Goal: Book appointment/travel/reservation

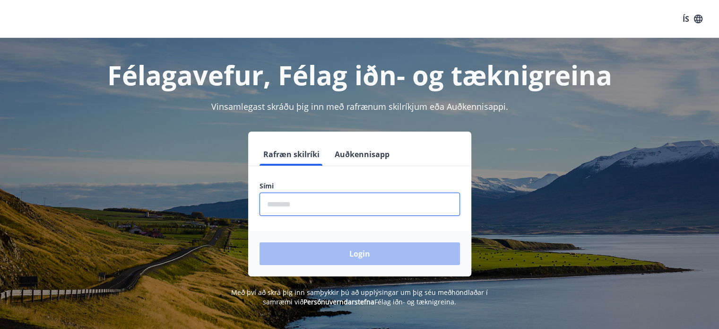
type input "********"
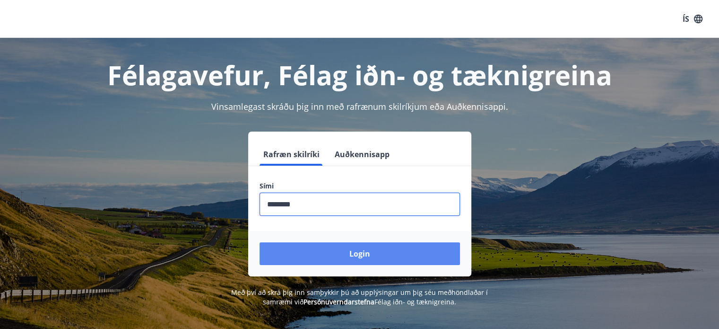
click at [350, 254] on button "Login" at bounding box center [360, 253] width 200 height 23
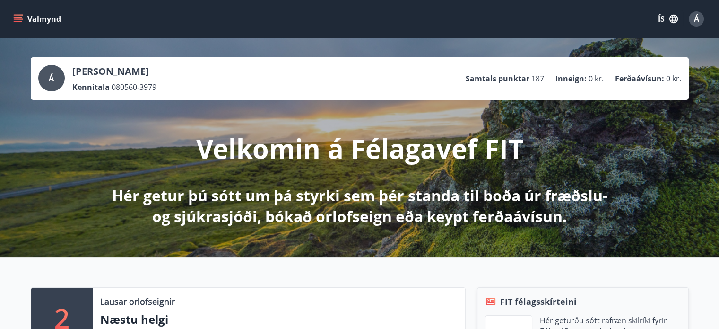
click at [21, 19] on icon "menu" at bounding box center [19, 18] width 10 height 1
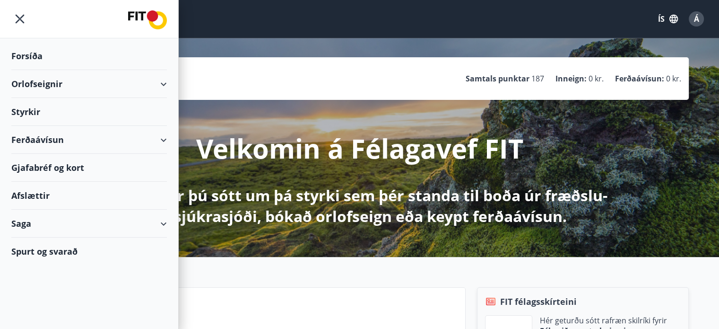
click at [164, 222] on div "Saga" at bounding box center [89, 223] width 156 height 28
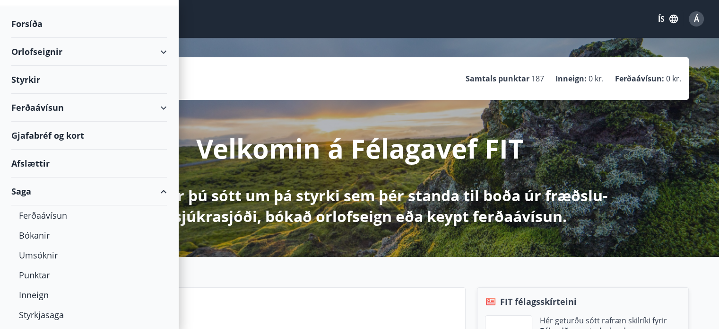
scroll to position [74, 0]
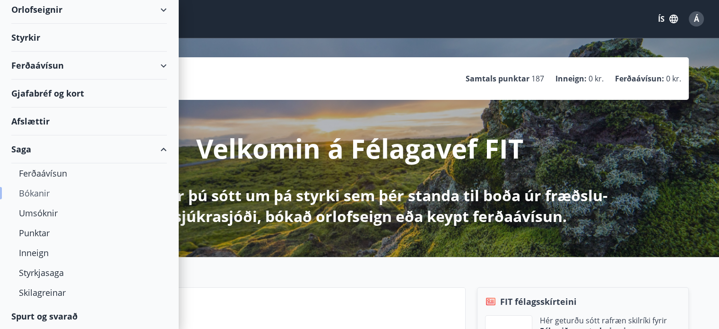
click at [29, 192] on div "Bókanir" at bounding box center [89, 193] width 140 height 20
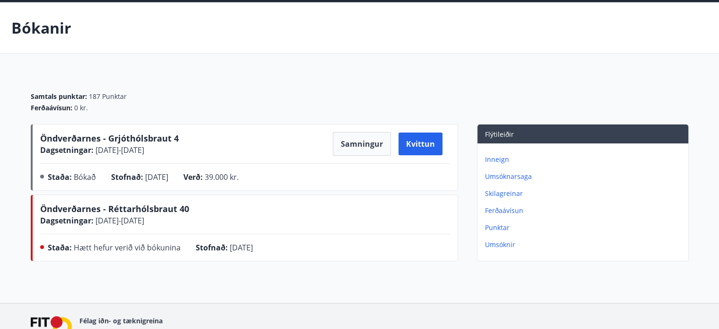
scroll to position [89, 0]
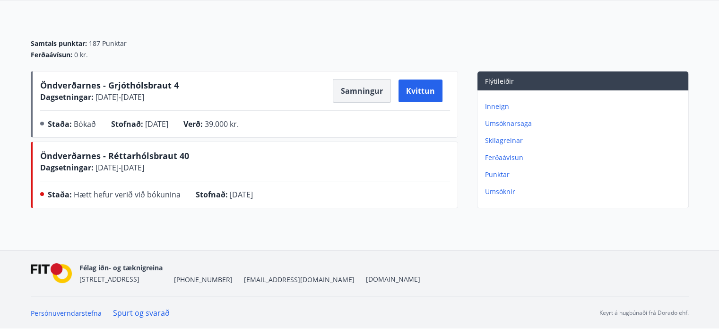
click at [355, 93] on button "Samningur" at bounding box center [362, 91] width 58 height 24
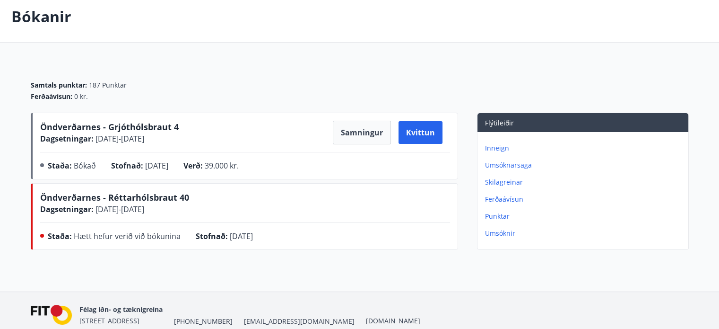
scroll to position [0, 0]
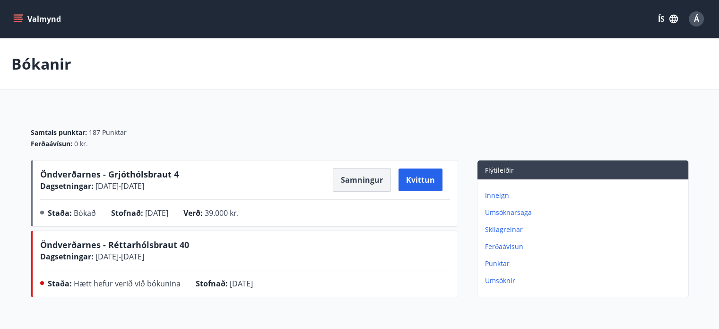
click at [365, 178] on button "Samningur" at bounding box center [362, 180] width 58 height 24
click at [19, 16] on icon "menu" at bounding box center [17, 18] width 9 height 9
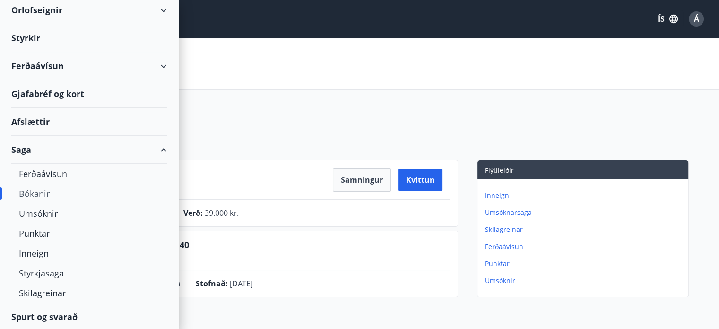
scroll to position [74, 0]
click at [155, 8] on div "Orlofseignir" at bounding box center [89, 10] width 156 height 28
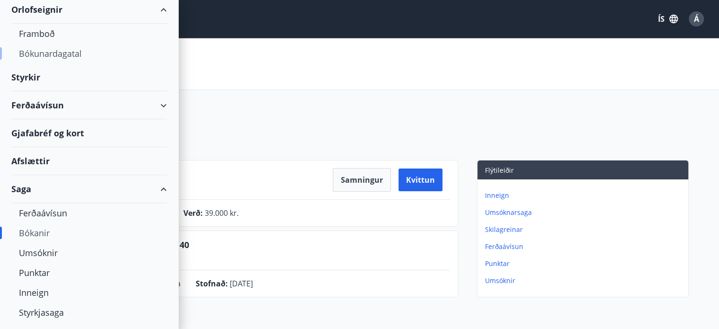
click at [55, 52] on div "Bókunardagatal" at bounding box center [89, 53] width 140 height 20
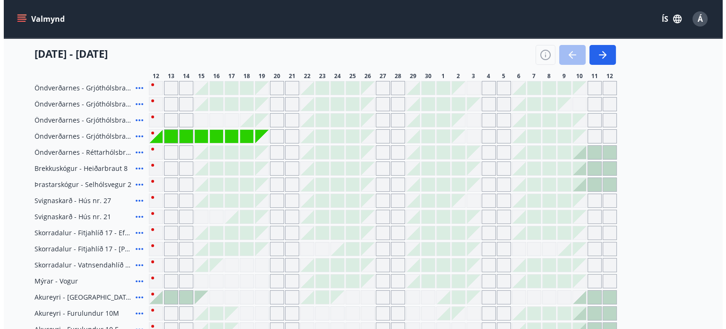
scroll to position [142, 0]
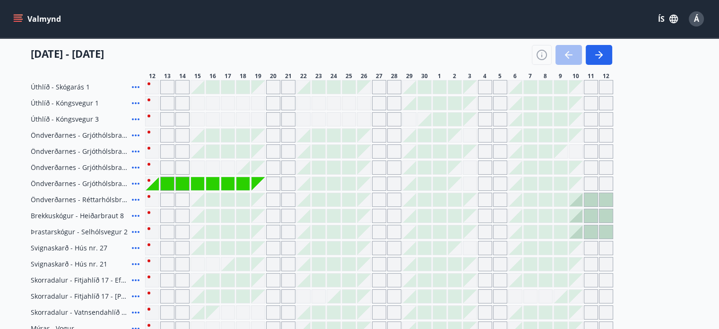
click at [136, 182] on icon at bounding box center [135, 183] width 11 height 11
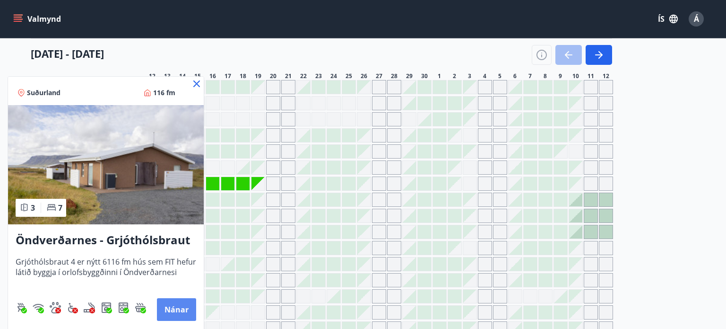
click at [174, 308] on button "Nánar" at bounding box center [176, 309] width 39 height 23
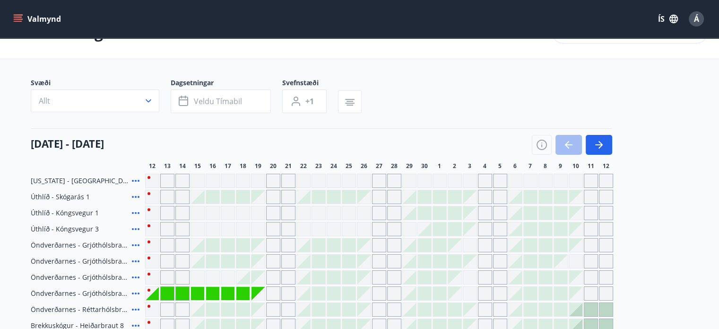
scroll to position [17, 0]
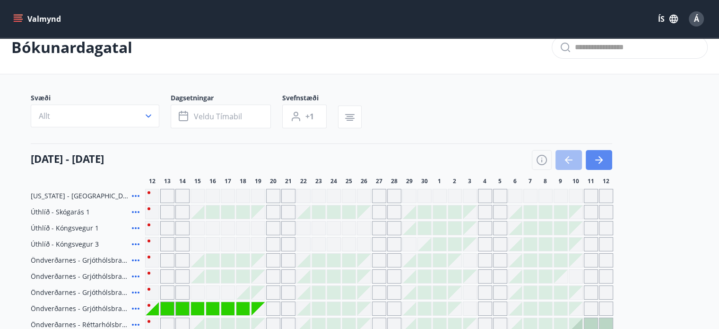
click at [602, 158] on icon "button" at bounding box center [598, 159] width 11 height 11
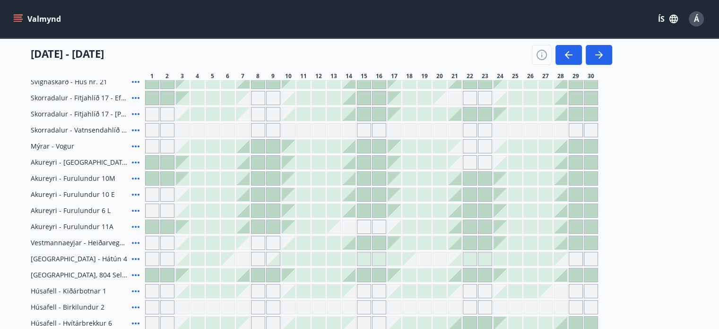
scroll to position [206, 0]
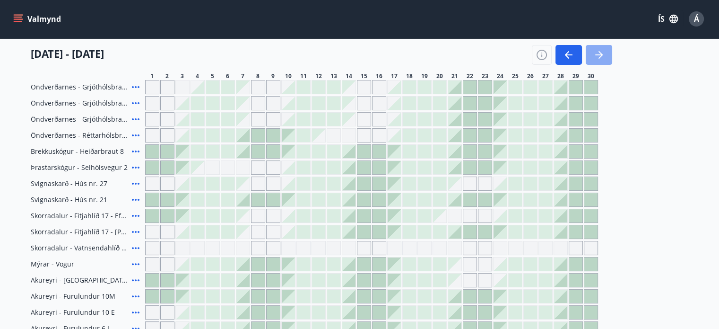
click at [598, 50] on icon "button" at bounding box center [598, 54] width 11 height 11
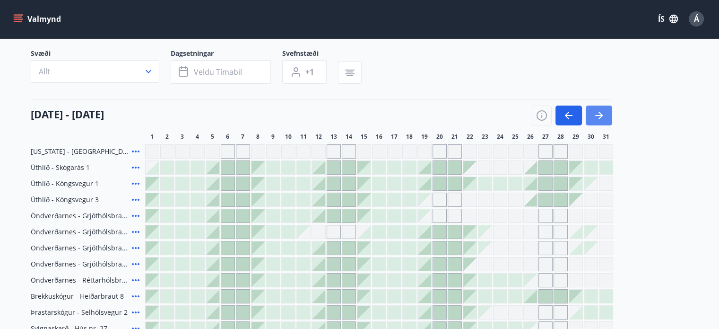
scroll to position [0, 0]
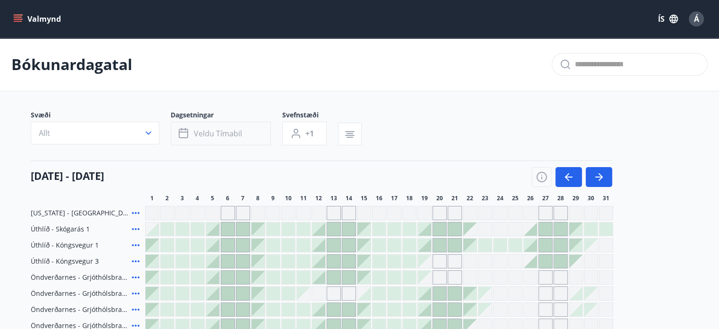
click at [184, 130] on icon "button" at bounding box center [184, 133] width 11 height 11
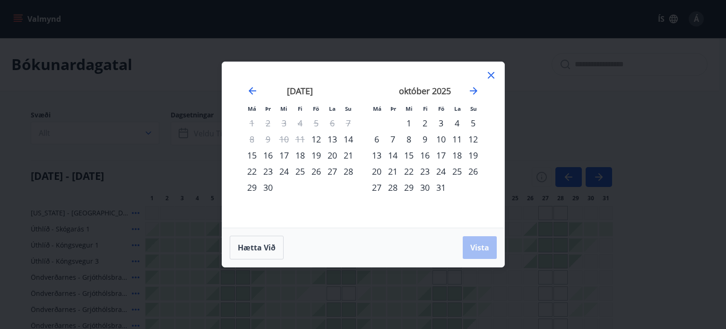
click at [408, 122] on div "1" at bounding box center [409, 123] width 16 height 16
click at [480, 243] on span "Vista" at bounding box center [479, 247] width 19 height 10
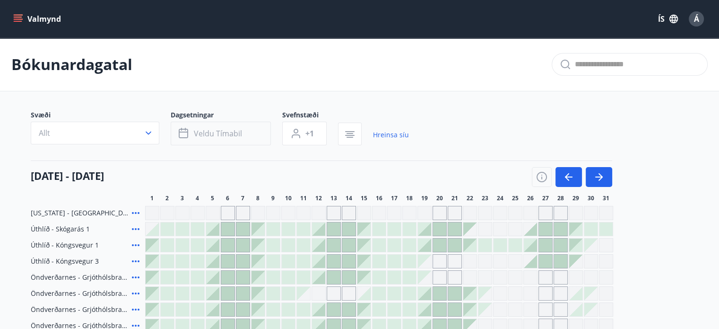
click at [187, 134] on icon "button" at bounding box center [183, 133] width 9 height 9
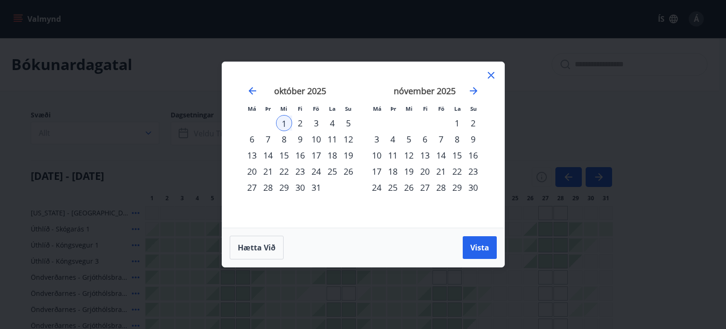
click at [457, 122] on div "1" at bounding box center [457, 123] width 16 height 16
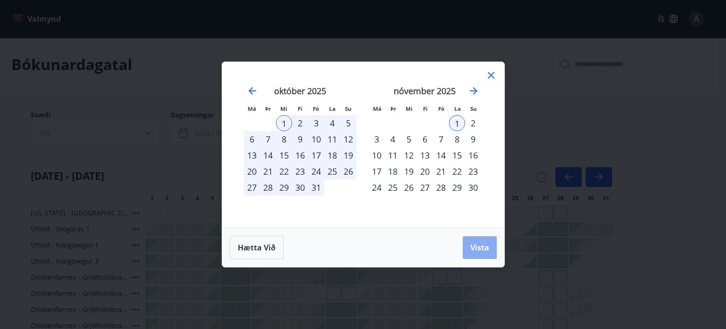
click at [486, 245] on span "Vista" at bounding box center [479, 247] width 19 height 10
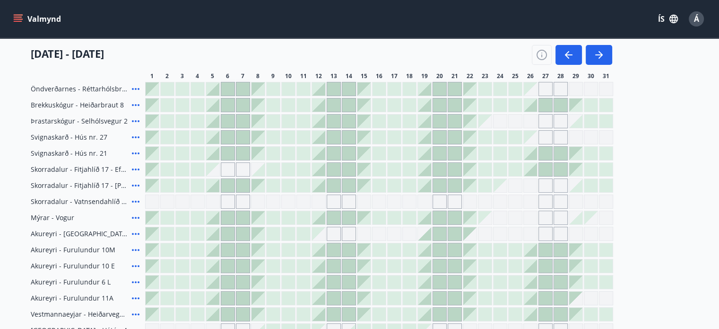
scroll to position [95, 0]
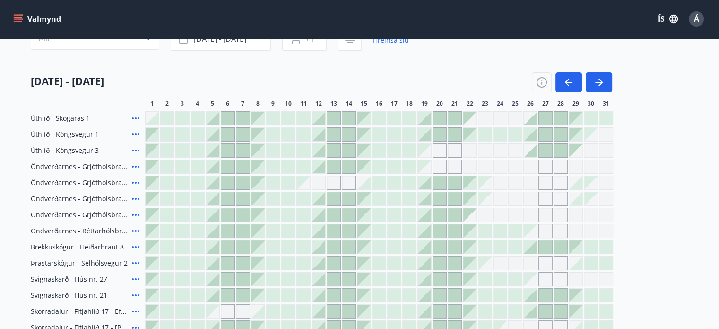
click at [18, 15] on icon "menu" at bounding box center [19, 15] width 10 height 1
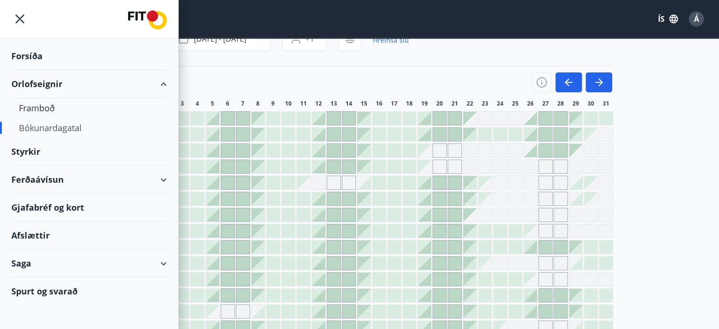
click at [51, 126] on div "Bókunardagatal" at bounding box center [89, 128] width 140 height 20
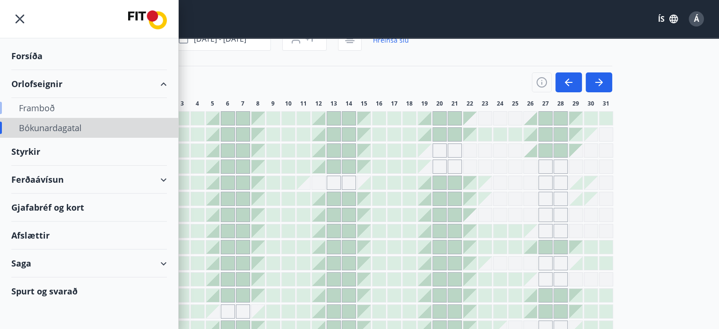
click at [42, 107] on div "Framboð" at bounding box center [89, 108] width 140 height 20
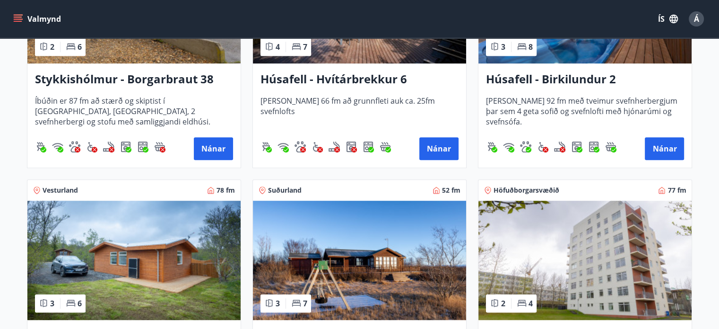
scroll to position [361, 0]
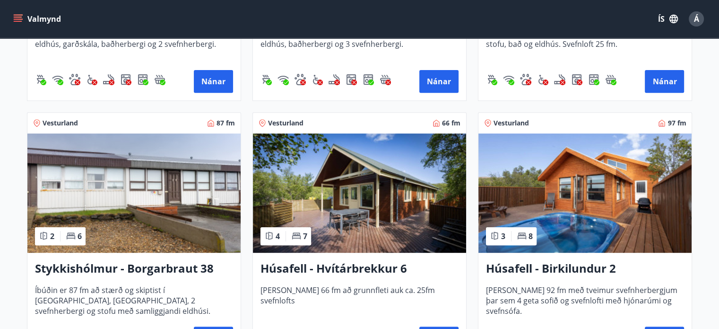
click at [17, 17] on icon "menu" at bounding box center [17, 18] width 9 height 9
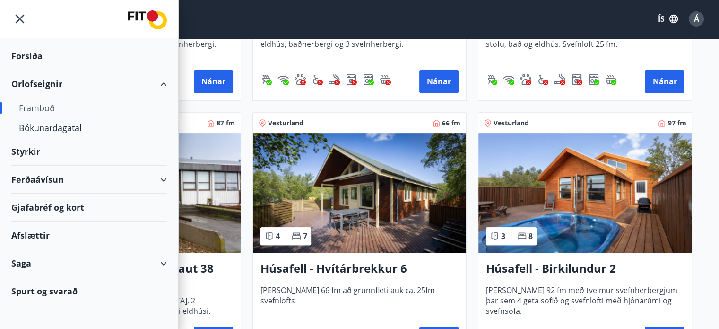
click at [163, 83] on div "Orlofseignir" at bounding box center [89, 84] width 156 height 28
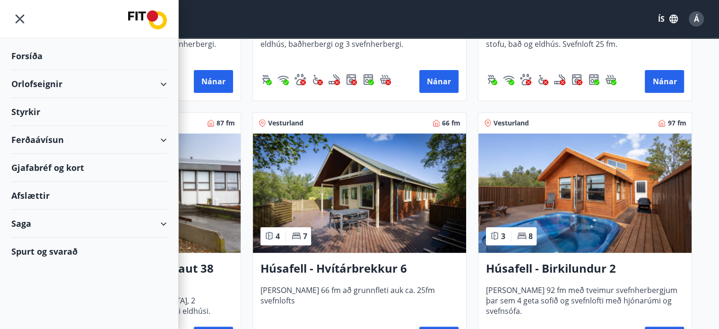
click at [162, 83] on div "Orlofseignir" at bounding box center [89, 84] width 156 height 28
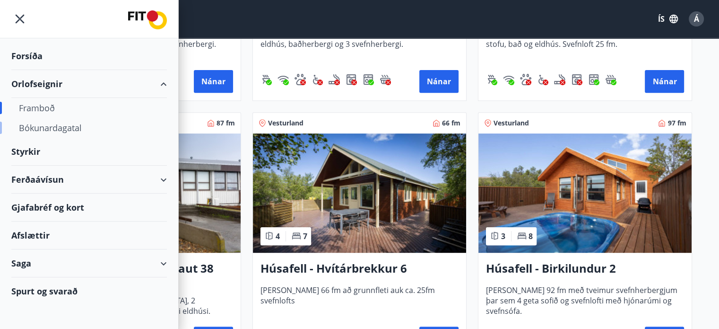
click at [66, 127] on div "Bókunardagatal" at bounding box center [89, 128] width 140 height 20
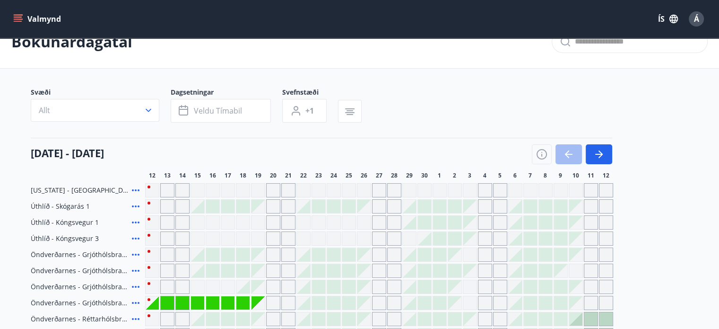
scroll to position [17, 0]
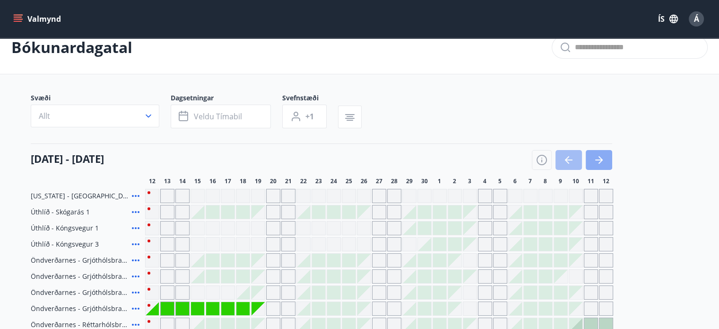
click at [599, 157] on icon "button" at bounding box center [598, 159] width 11 height 11
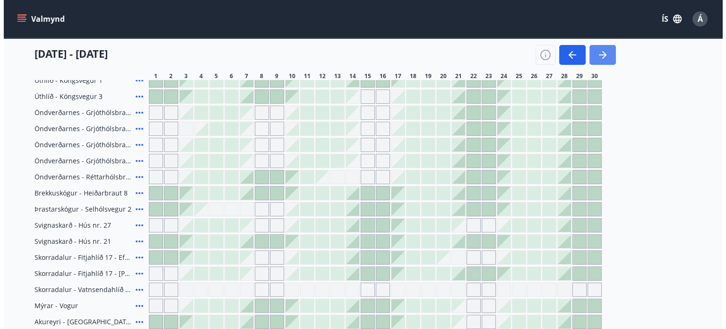
scroll to position [159, 0]
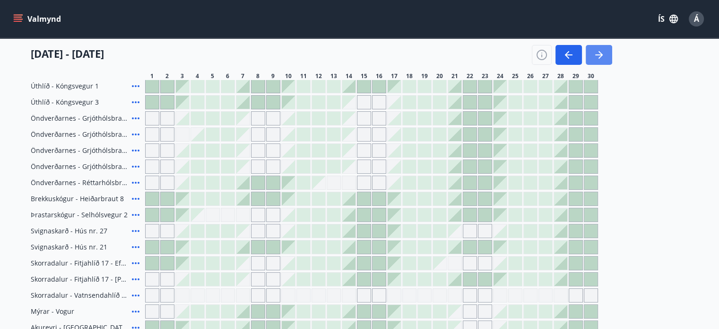
click at [597, 52] on icon "button" at bounding box center [598, 54] width 11 height 11
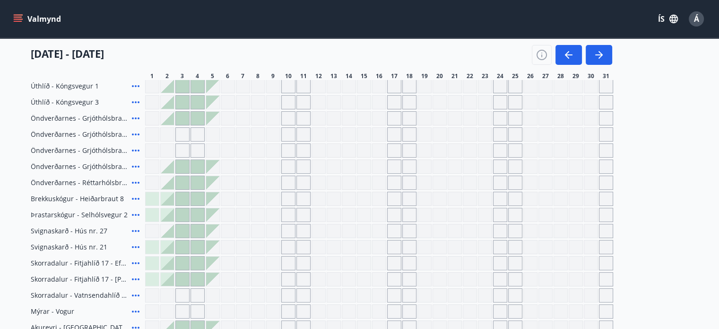
click at [132, 182] on icon at bounding box center [136, 183] width 8 height 2
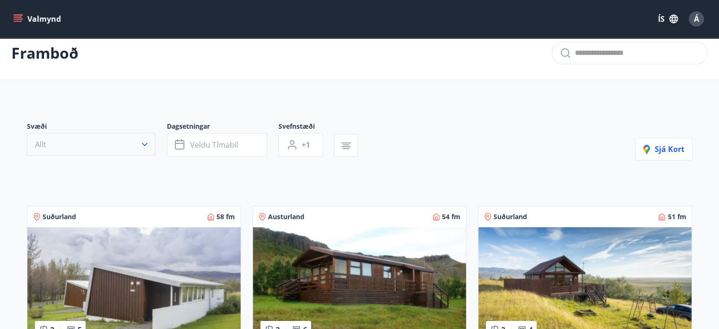
scroll to position [11, 0]
click at [256, 143] on button "Veldu tímabil" at bounding box center [217, 145] width 100 height 24
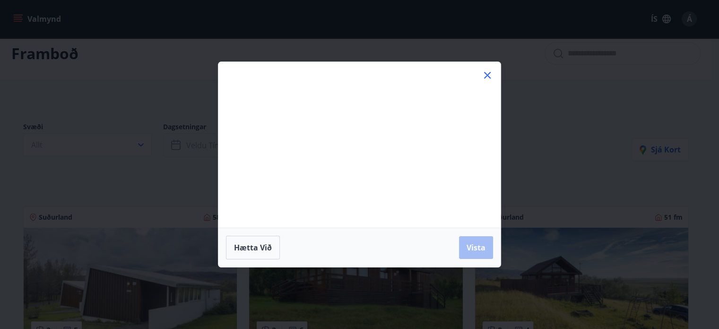
click at [256, 143] on div "Má Þr Mi Fi Fö La Su Má Þr Mi Fi Fö La Su ágúst 2025 1 2 3 4 5 6 7 8 9 10 11 12…" at bounding box center [359, 144] width 282 height 165
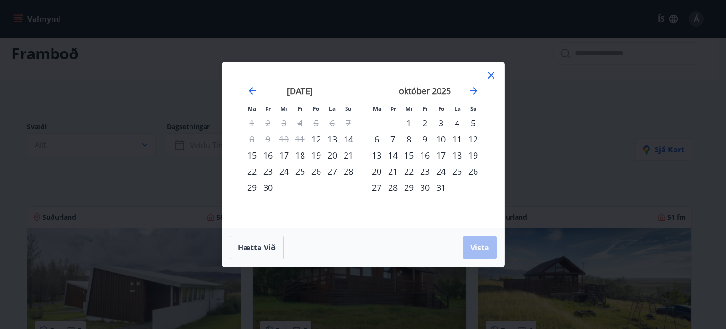
click at [440, 139] on div "10" at bounding box center [441, 139] width 16 height 16
click at [442, 155] on div "17" at bounding box center [441, 155] width 16 height 16
click at [478, 249] on span "Vista" at bounding box center [479, 247] width 19 height 10
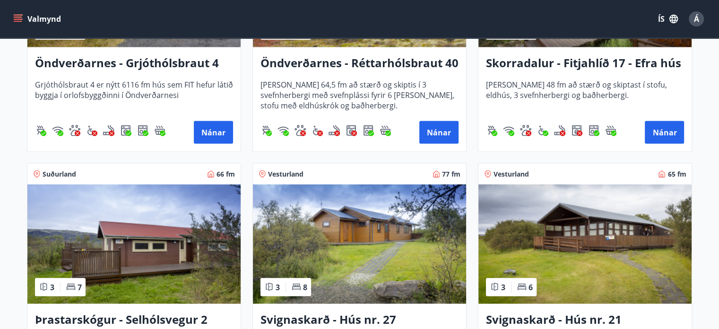
scroll to position [1902, 0]
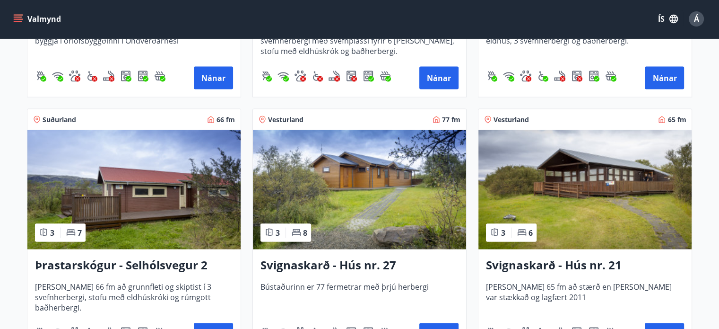
click at [379, 196] on img at bounding box center [359, 189] width 213 height 119
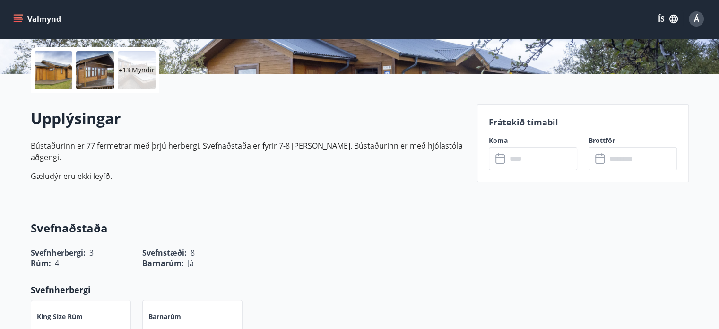
scroll to position [236, 0]
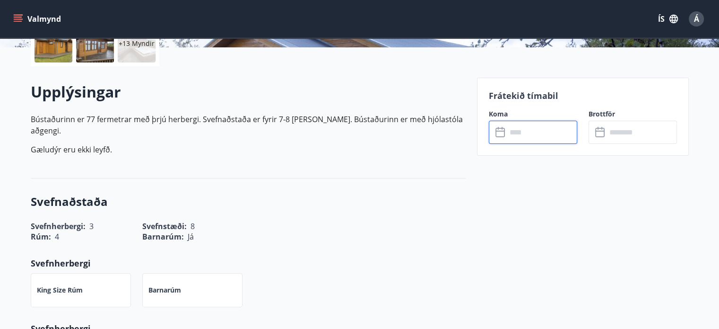
click at [512, 132] on input "text" at bounding box center [542, 132] width 70 height 23
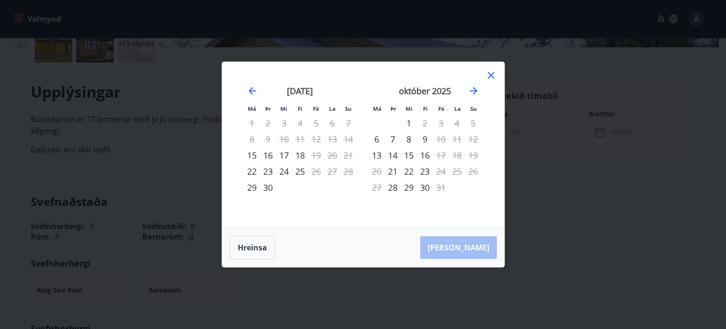
click at [492, 76] on icon at bounding box center [491, 75] width 7 height 7
click at [492, 75] on icon at bounding box center [491, 74] width 11 height 11
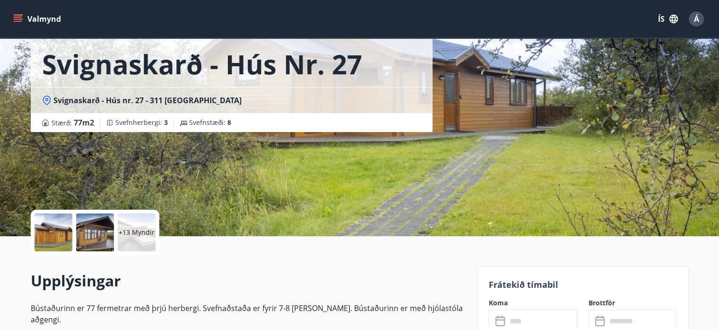
scroll to position [47, 0]
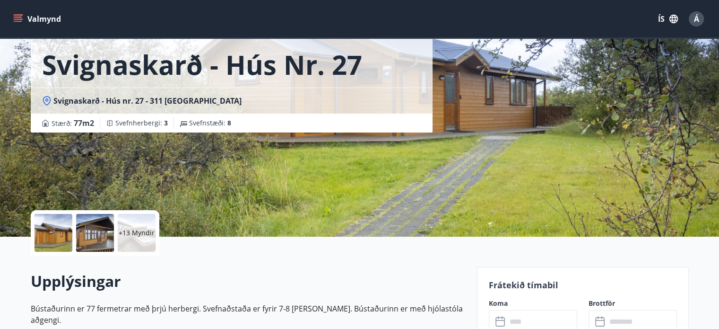
click at [591, 164] on div "Svignaskarð - Hús nr. 27 Svignaskarð - Hús nr. 27 - 311 Borgarnesi Stærð : 77 m…" at bounding box center [360, 95] width 658 height 284
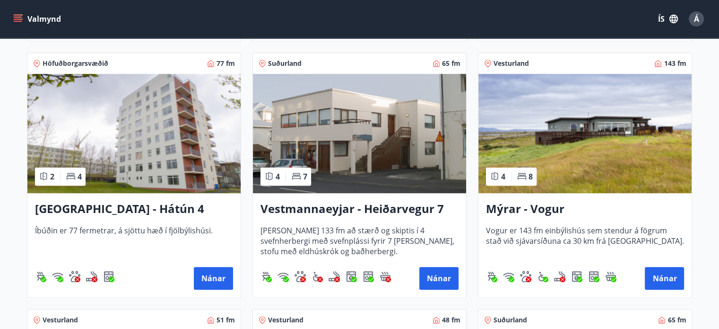
scroll to position [662, 0]
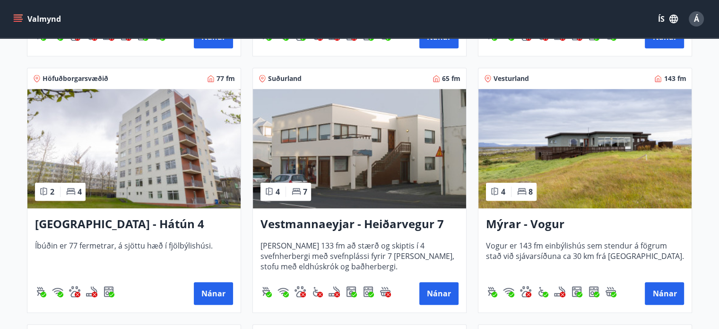
click at [550, 168] on img at bounding box center [584, 148] width 213 height 119
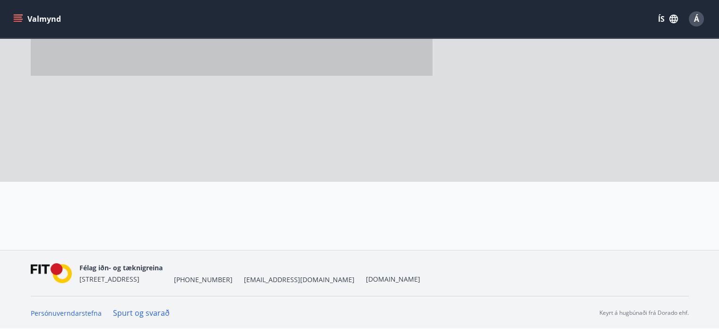
click at [550, 168] on div at bounding box center [360, 40] width 658 height 284
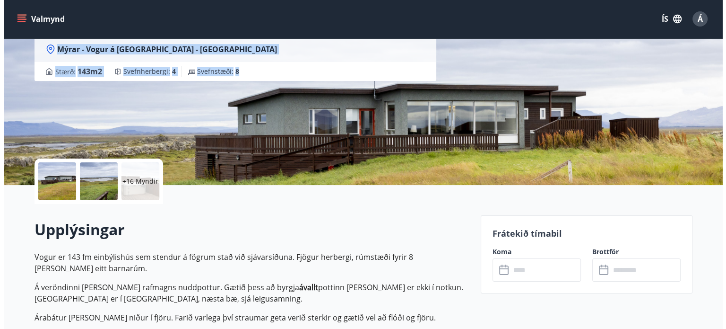
scroll to position [47, 0]
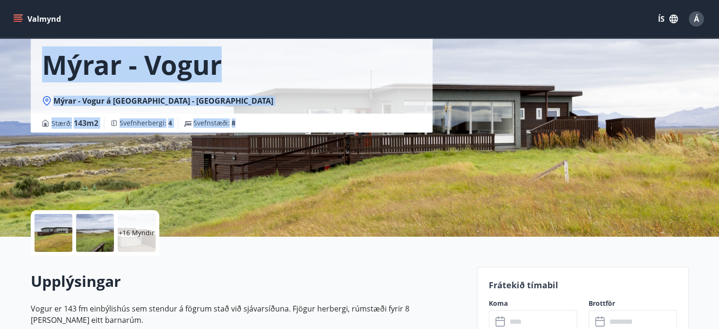
click at [524, 148] on div "Mýrar - Vogur Mýrar - Vogur á Mýrum - Mýrasýslu Stærð : 143 m2 Svefnherbergi : …" at bounding box center [360, 95] width 658 height 284
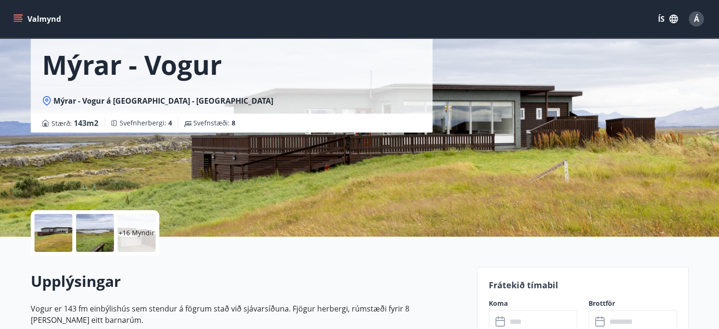
click at [524, 148] on div "Mýrar - Vogur Mýrar - Vogur á Mýrum - Mýrasýslu Stærð : 143 m2 Svefnherbergi : …" at bounding box center [360, 95] width 658 height 284
click at [142, 234] on p "+16 Myndir" at bounding box center [137, 232] width 36 height 9
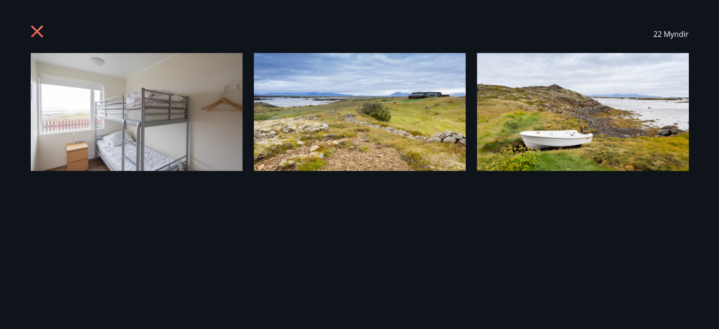
click at [142, 234] on div "22 Myndir" at bounding box center [359, 164] width 681 height 298
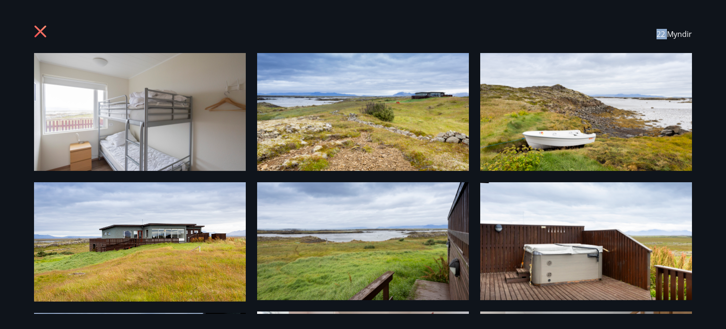
scroll to position [0, 0]
